Goal: Transaction & Acquisition: Purchase product/service

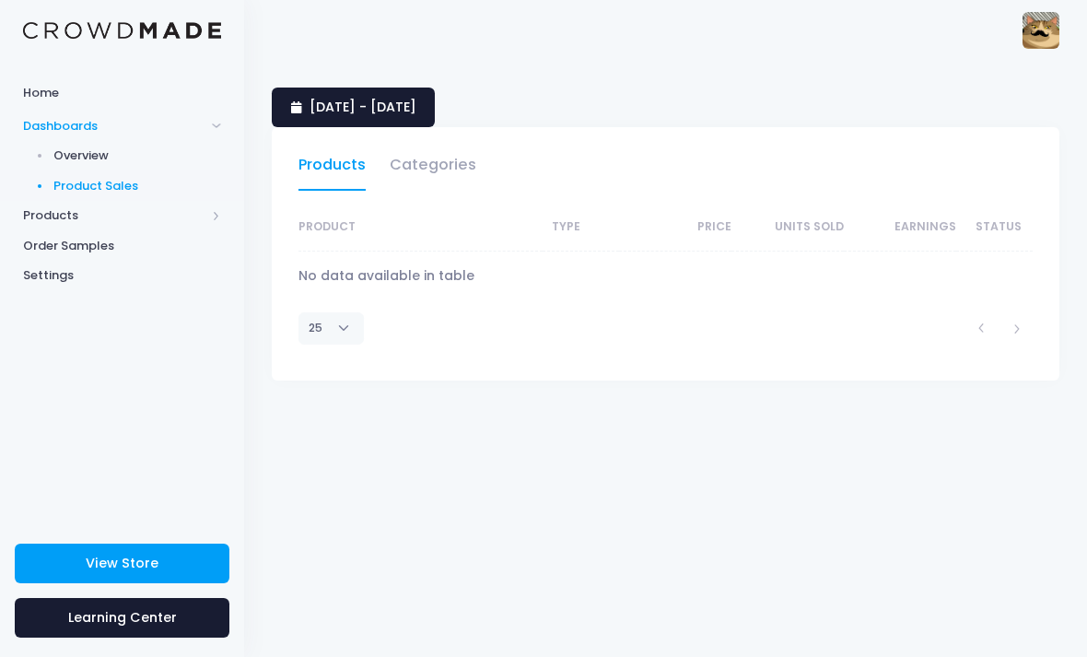
select select "25"
click at [300, 108] on icon at bounding box center [298, 108] width 15 height 0
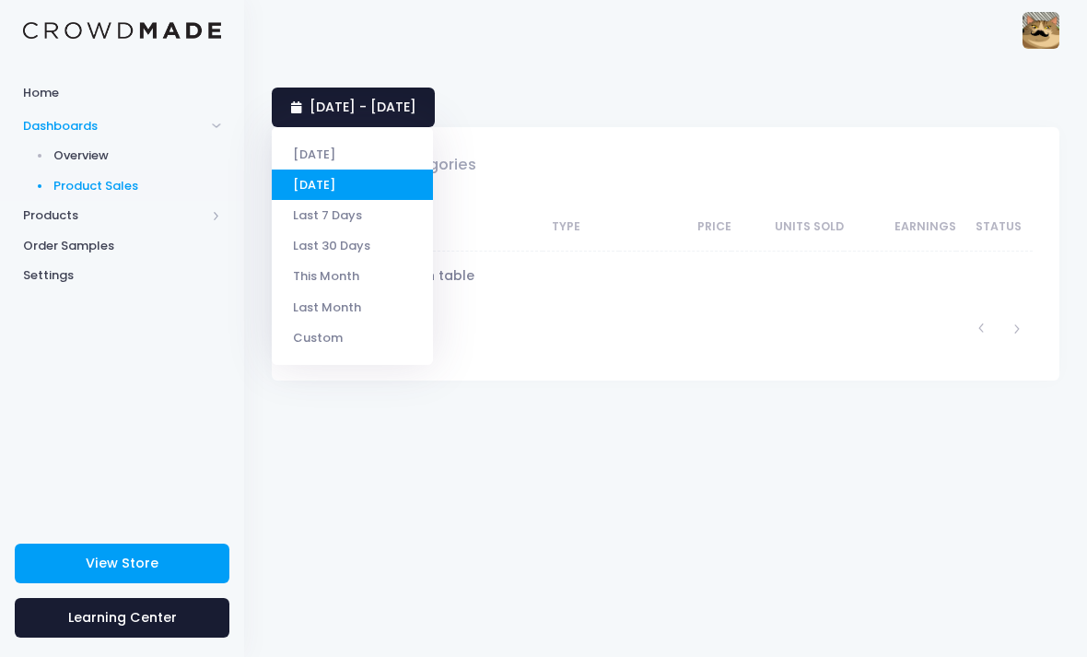
click at [299, 141] on li "Today" at bounding box center [352, 154] width 161 height 30
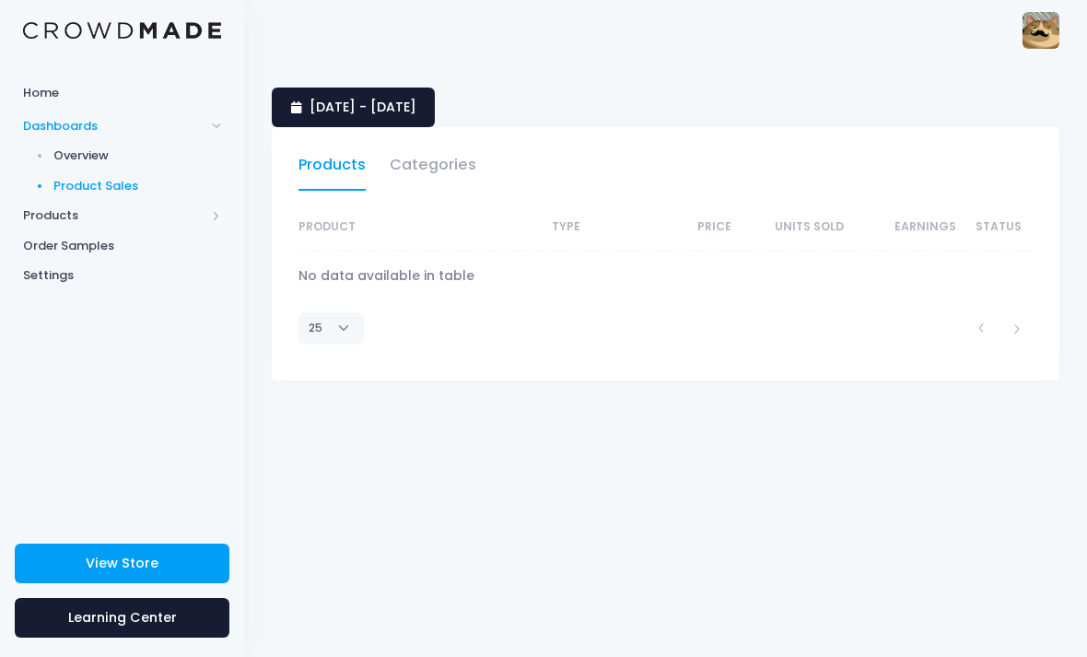
select select "25"
click at [81, 161] on span "Overview" at bounding box center [137, 155] width 169 height 18
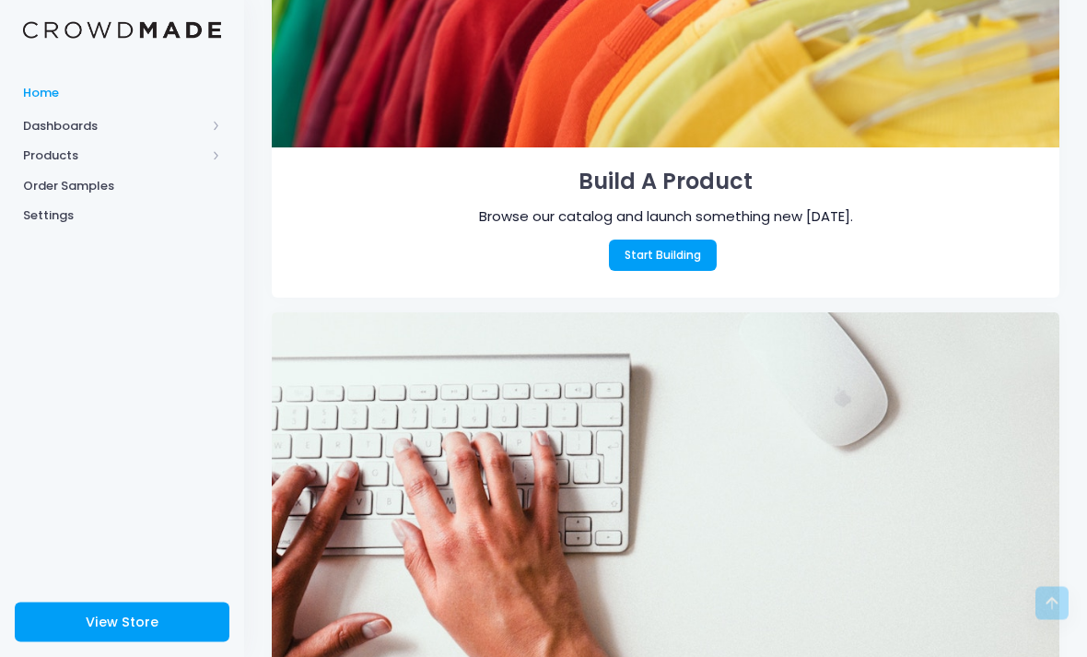
scroll to position [350, 0]
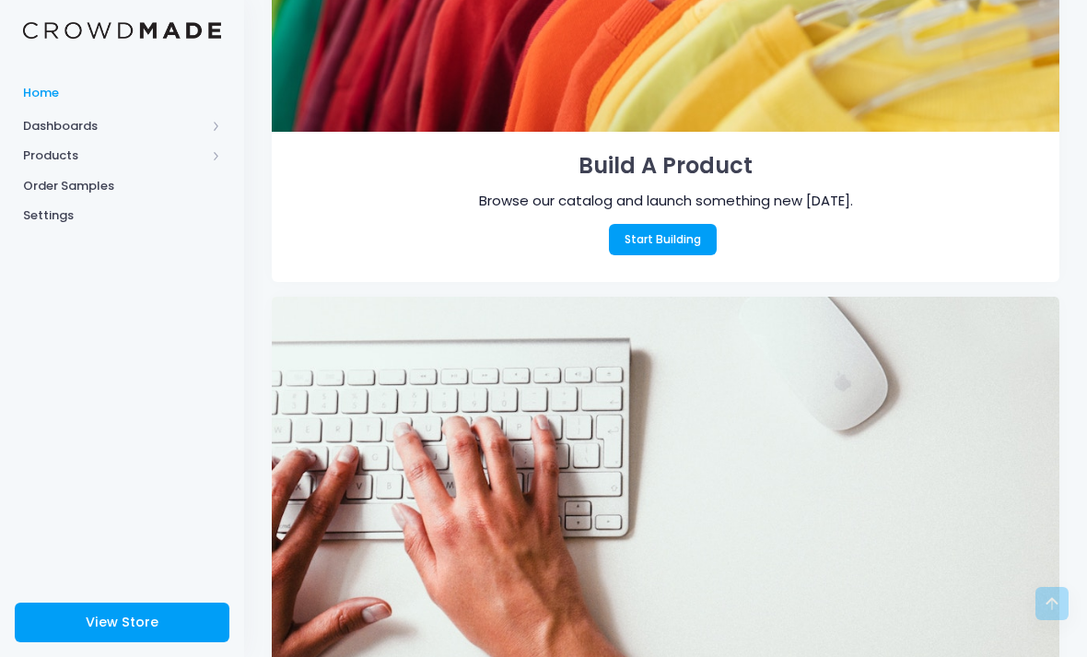
click at [683, 235] on link "Start Building" at bounding box center [663, 239] width 109 height 31
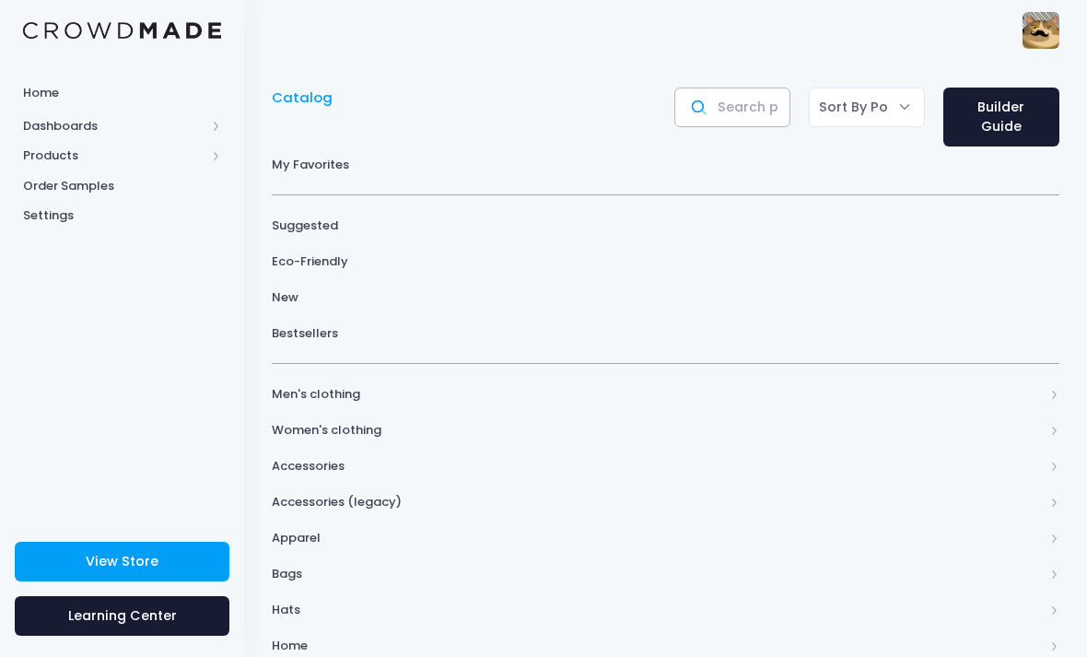
click at [746, 112] on input "text" at bounding box center [732, 108] width 116 height 40
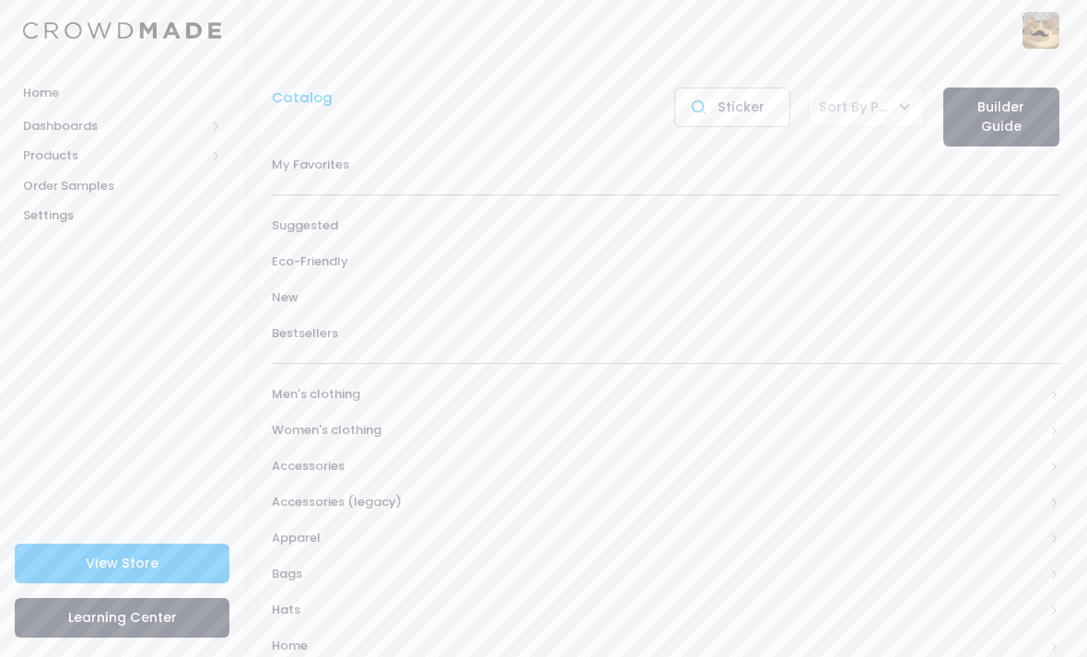
type input "Sticker"
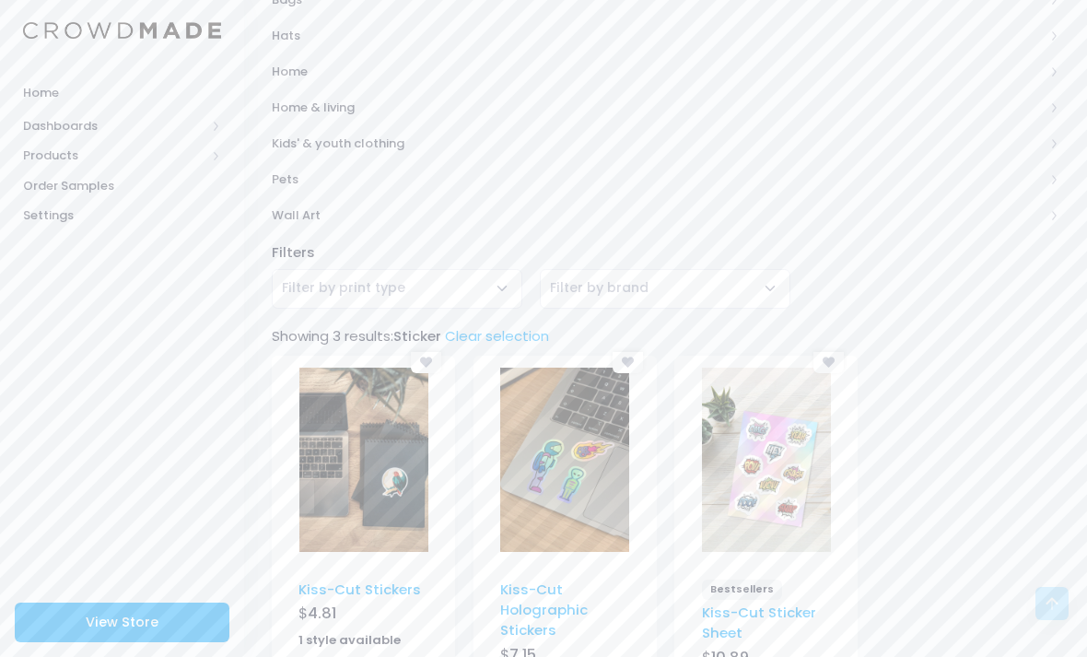
scroll to position [642, 0]
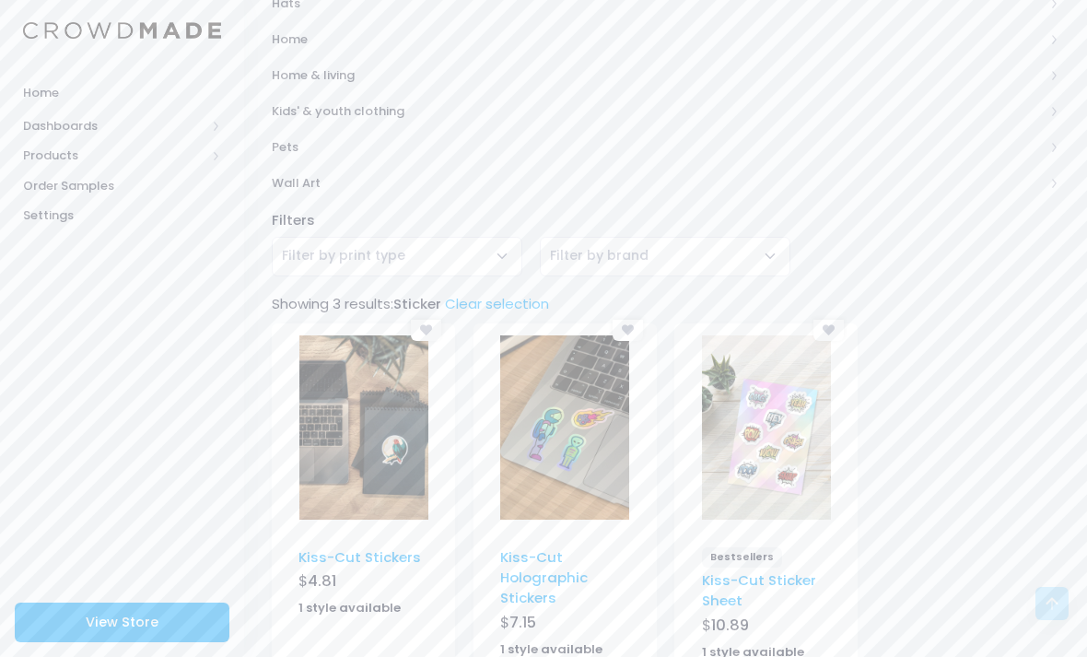
click at [749, 440] on img at bounding box center [766, 427] width 129 height 184
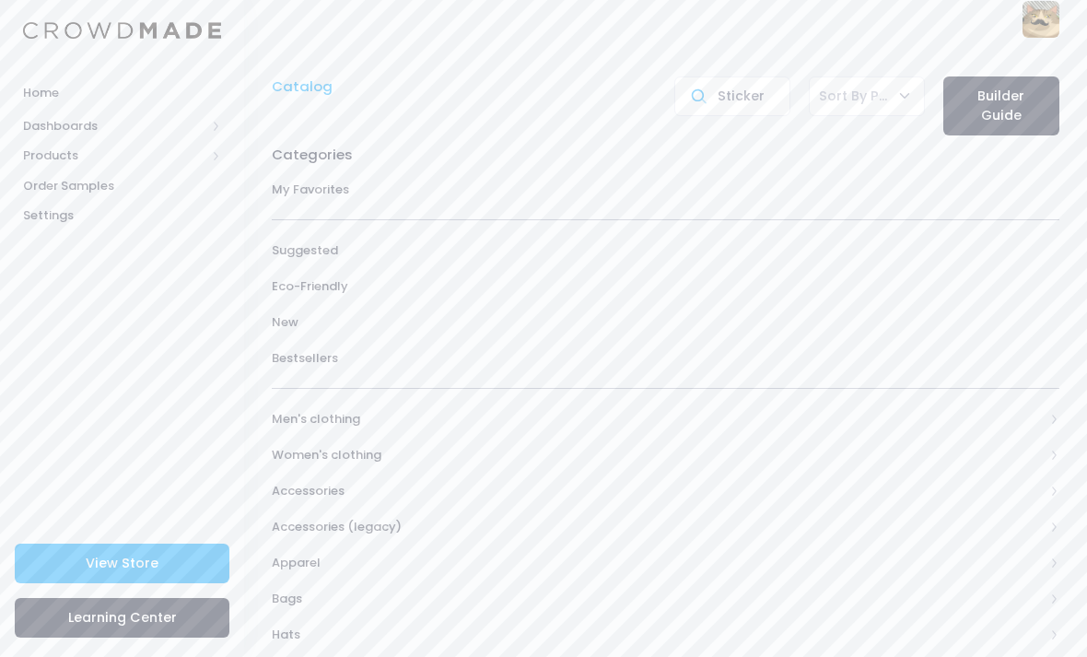
scroll to position [0, 0]
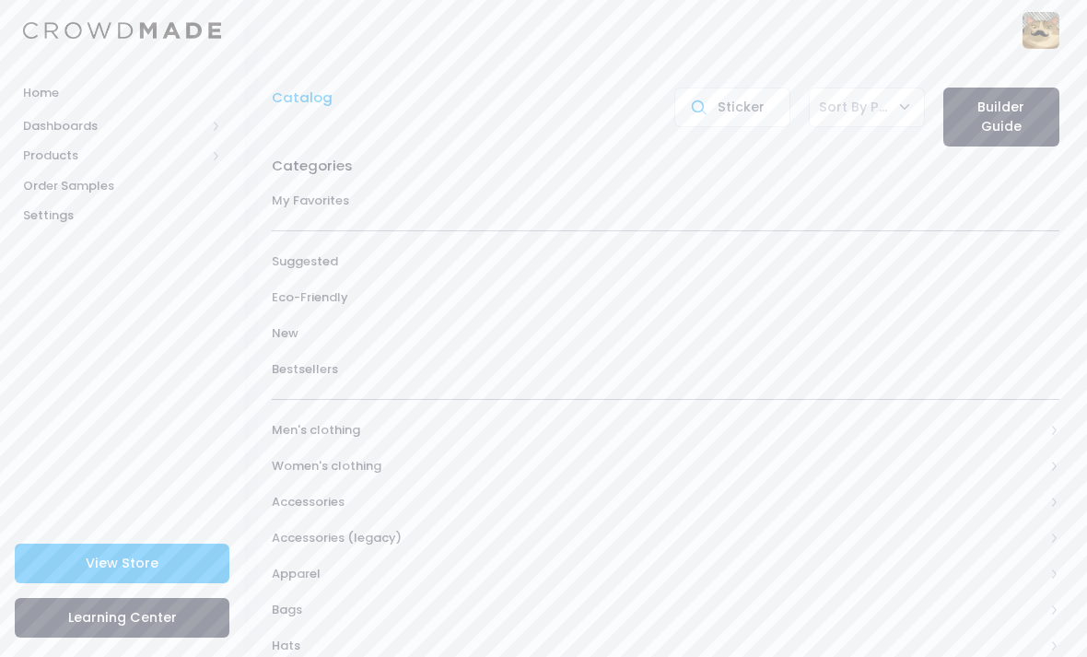
click at [306, 495] on span "Accessories" at bounding box center [658, 502] width 772 height 18
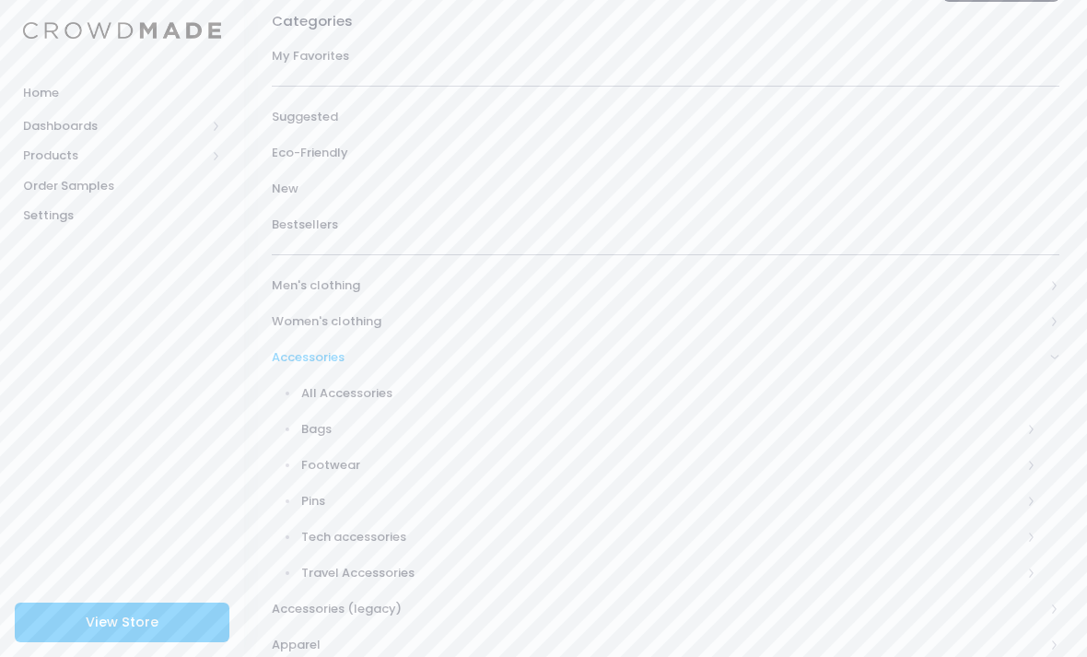
scroll to position [149, 0]
click at [327, 391] on span "All Accessories" at bounding box center [669, 389] width 736 height 18
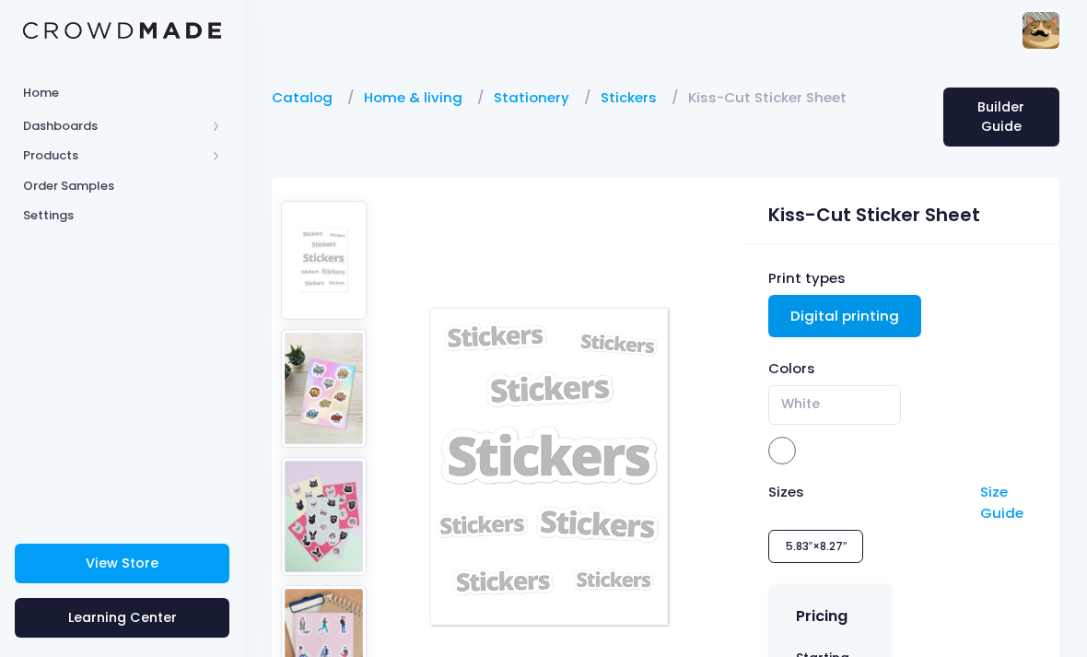
click at [322, 512] on img at bounding box center [324, 516] width 86 height 119
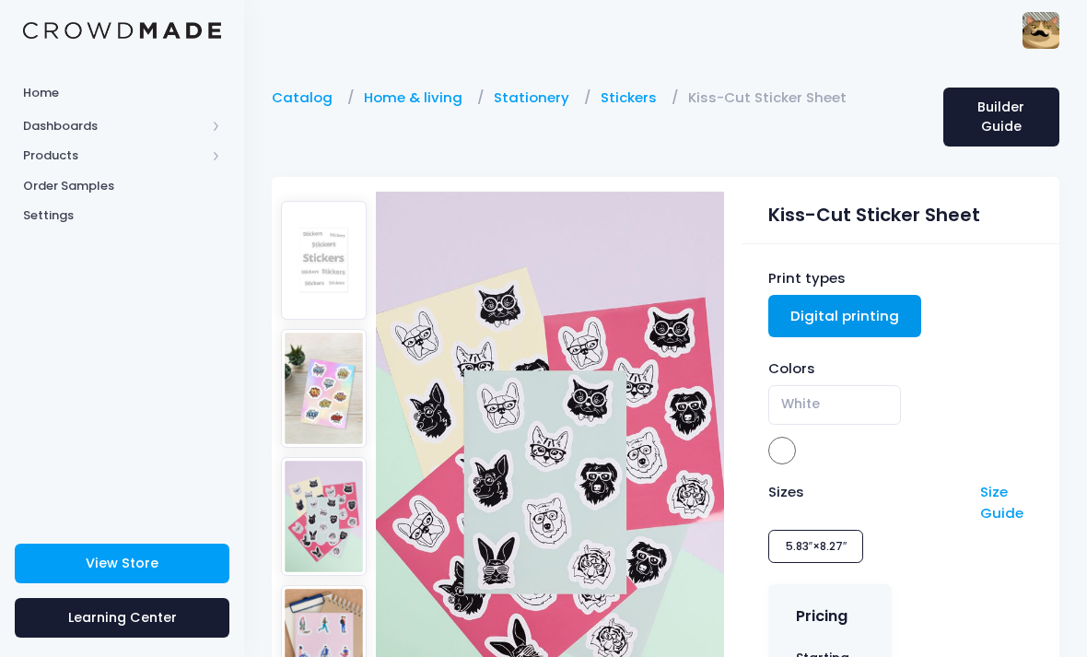
click at [325, 384] on img at bounding box center [324, 388] width 86 height 119
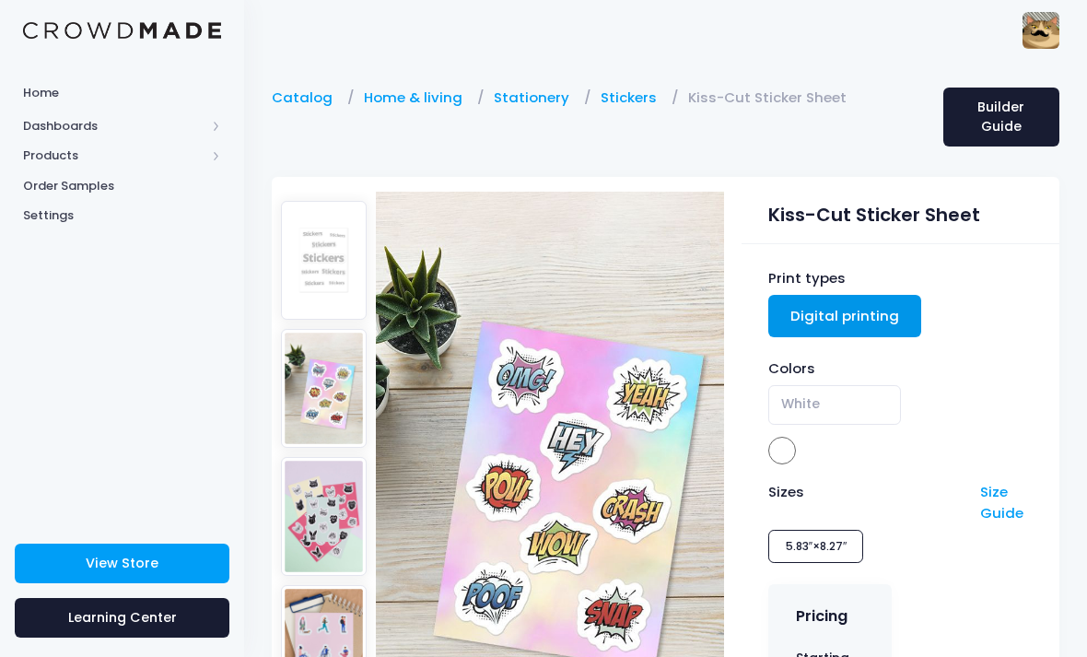
click at [315, 284] on img at bounding box center [324, 260] width 86 height 119
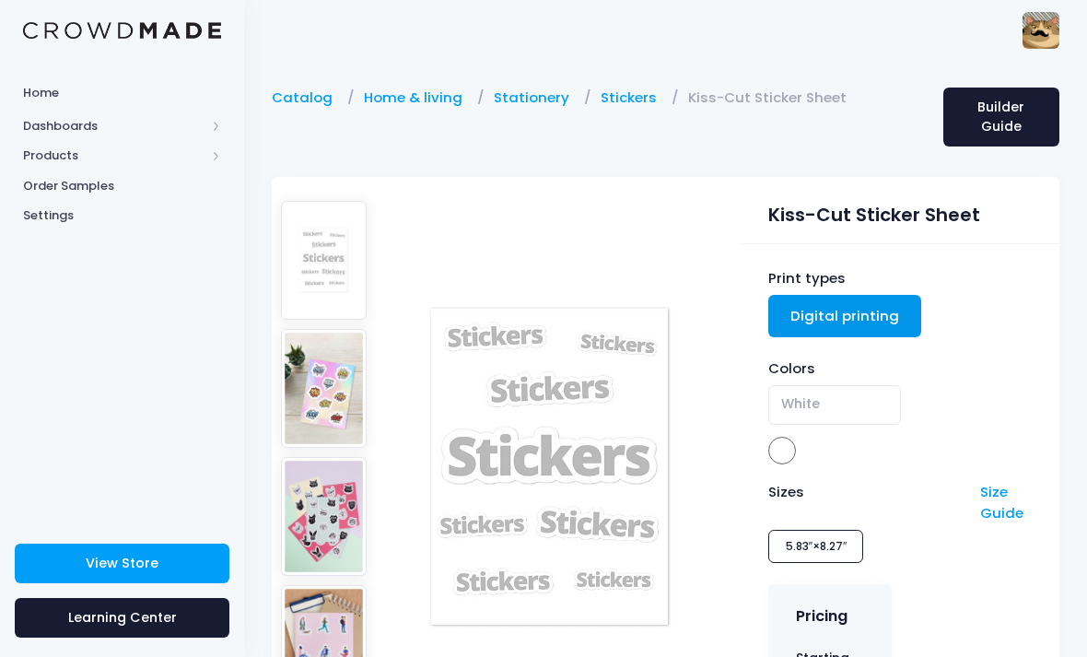
click at [322, 400] on img at bounding box center [324, 388] width 86 height 119
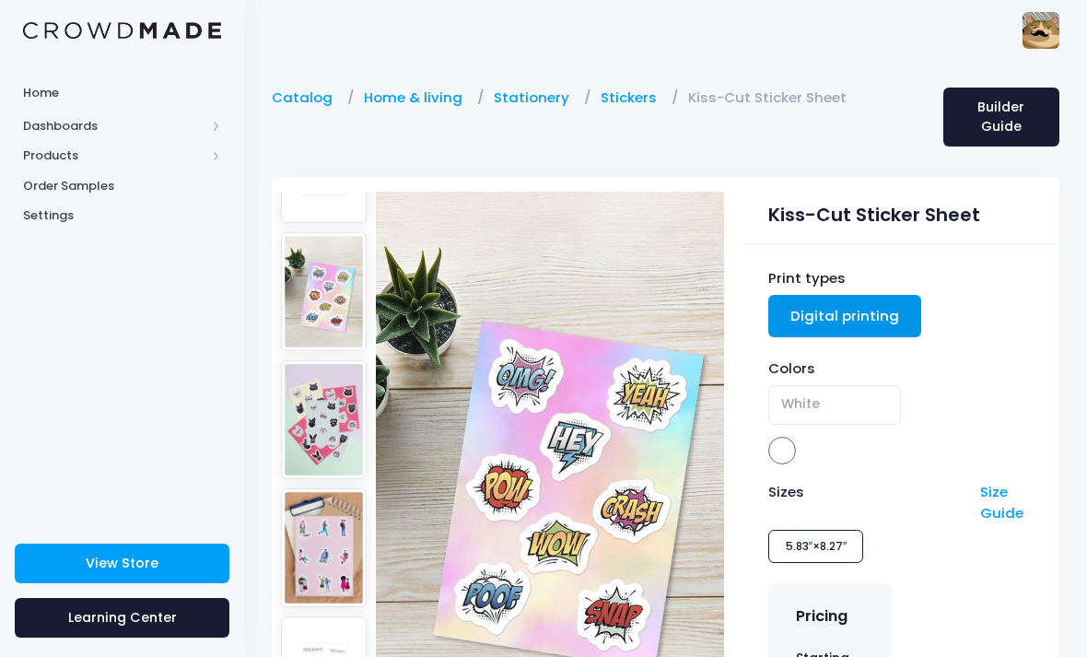
scroll to position [97, 0]
click at [316, 406] on img at bounding box center [324, 419] width 86 height 119
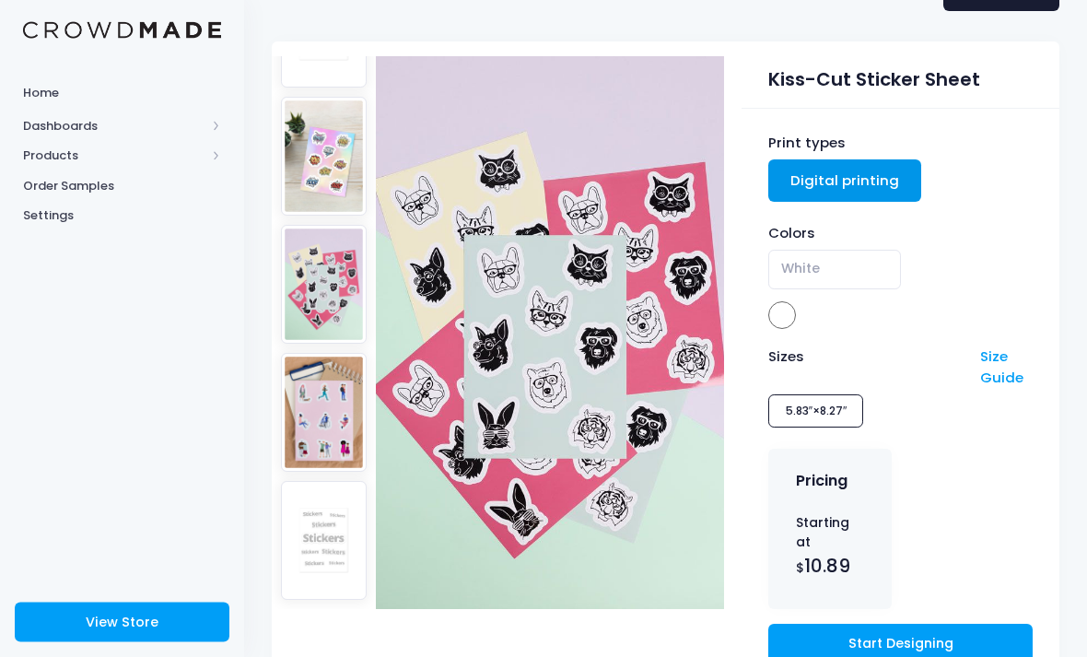
scroll to position [139, 0]
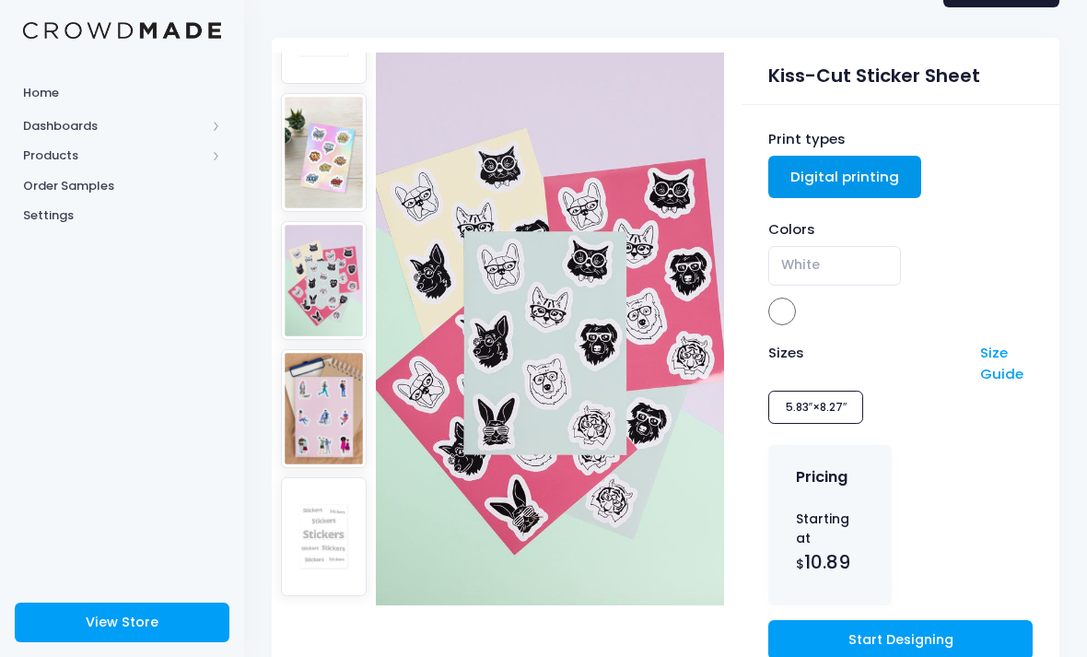
click at [1011, 364] on link "Size Guide" at bounding box center [1001, 363] width 43 height 40
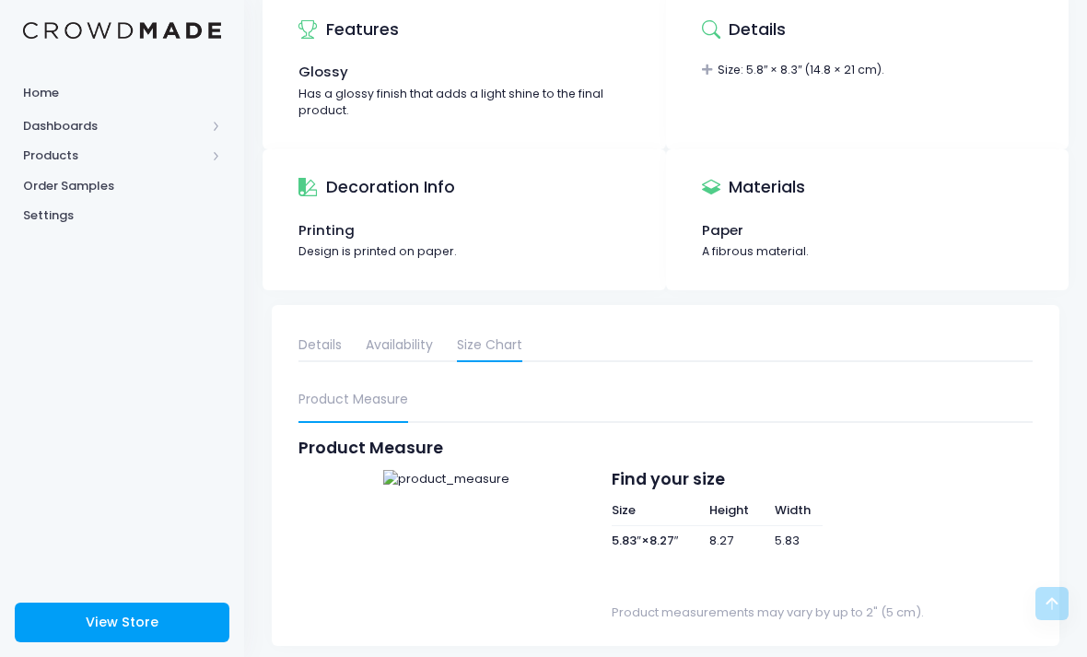
scroll to position [857, 0]
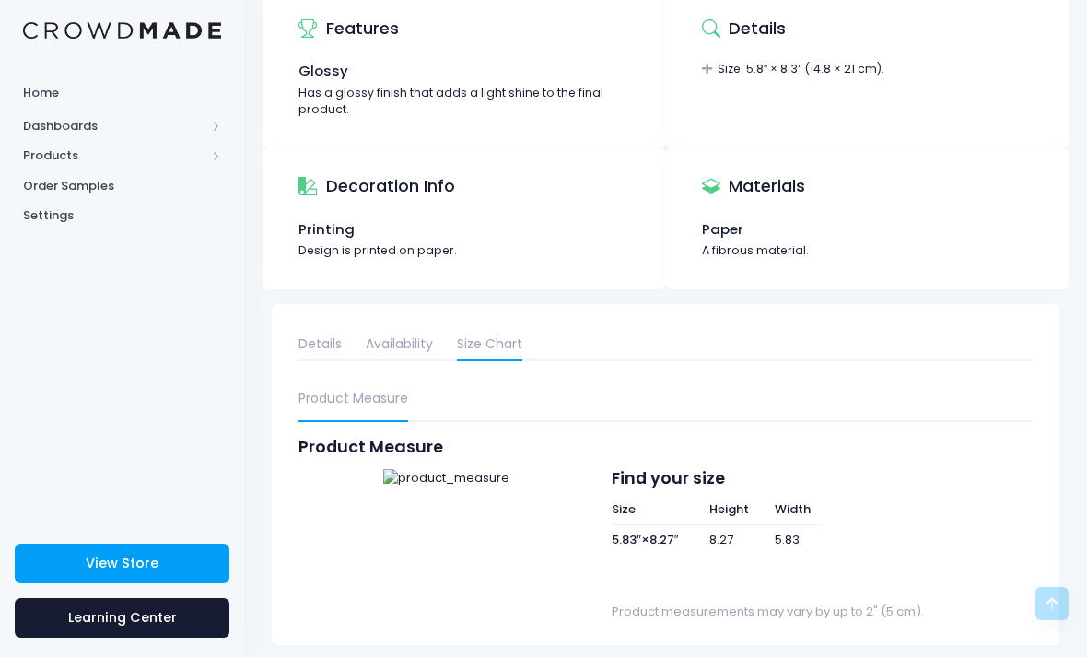
click at [414, 332] on link "Availability" at bounding box center [399, 344] width 67 height 33
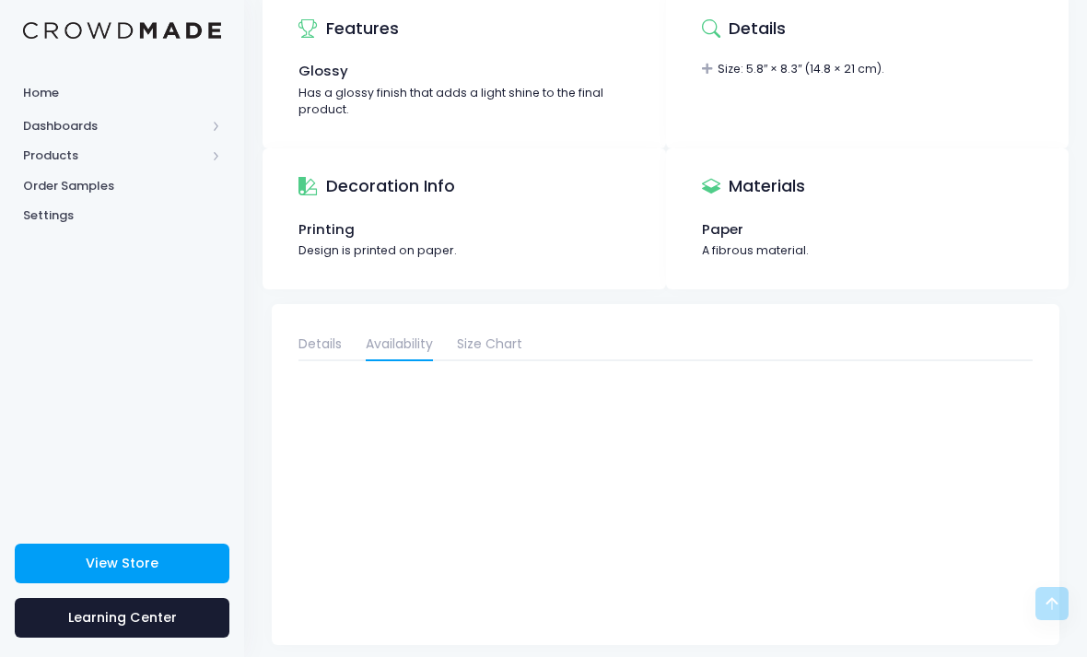
scroll to position [759, 0]
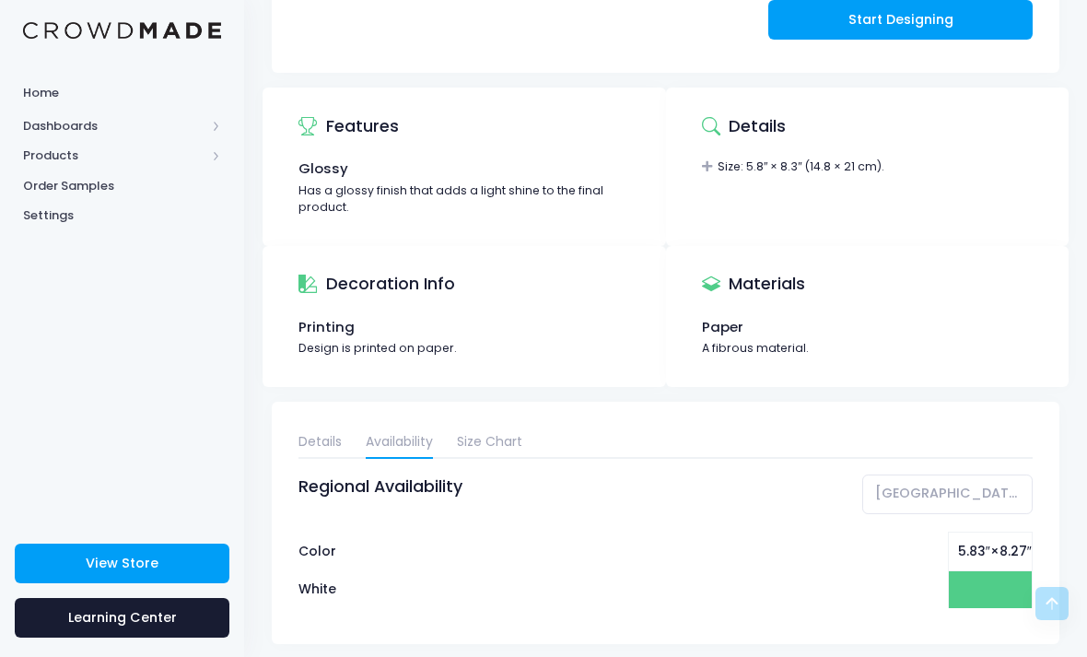
click at [316, 426] on link "Details" at bounding box center [320, 442] width 43 height 33
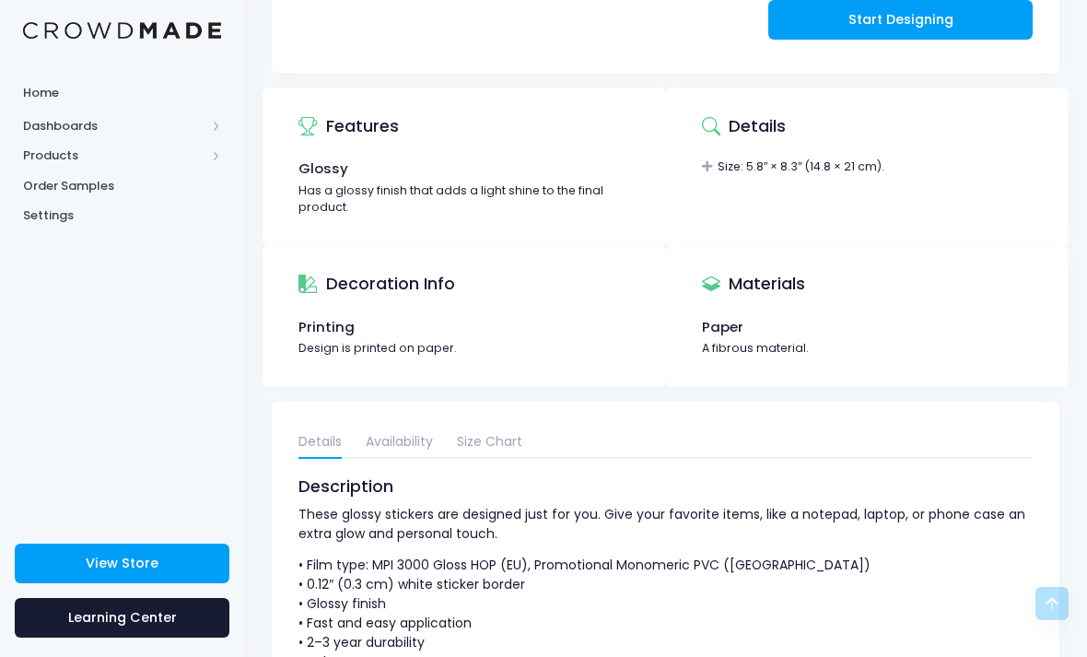
scroll to position [866, 0]
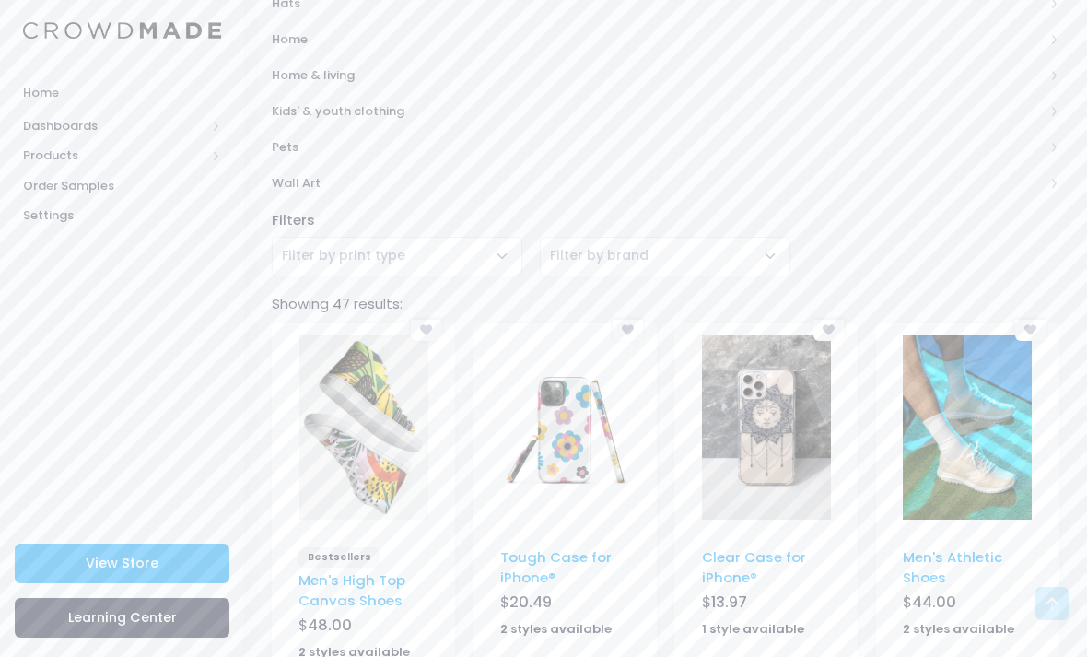
scroll to position [856, 0]
